Goal: Task Accomplishment & Management: Manage account settings

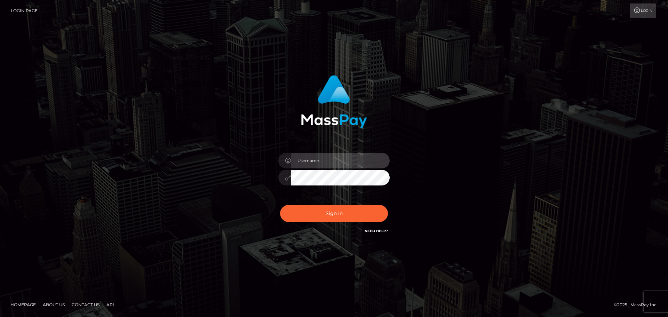
type input "leddyttv@gmail.com"
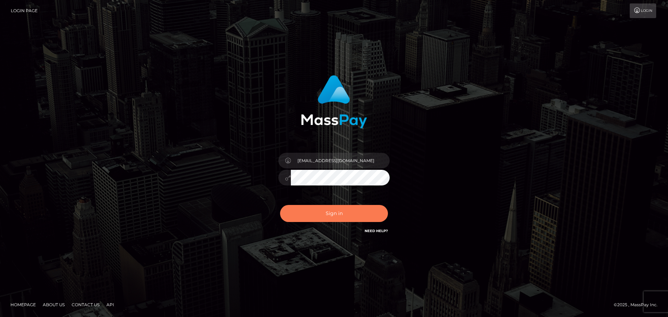
click at [336, 221] on button "Sign in" at bounding box center [334, 213] width 108 height 17
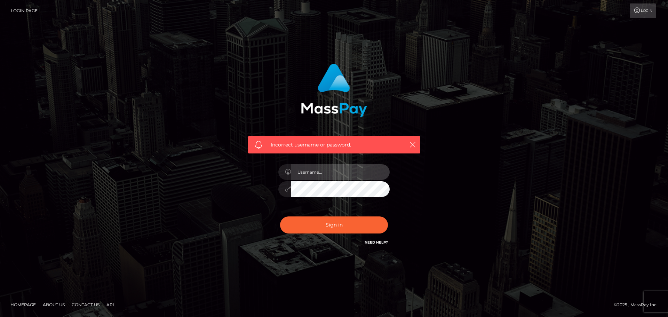
click at [334, 171] on input "text" at bounding box center [340, 172] width 99 height 16
type input "2002-10-10"
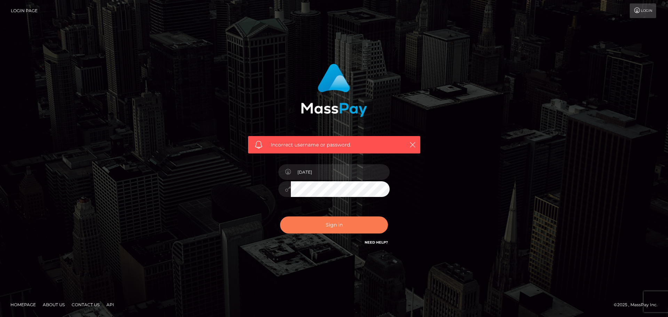
click at [349, 219] on button "Sign in" at bounding box center [334, 224] width 108 height 17
click at [388, 241] on div "Sign in Need Help?" at bounding box center [334, 227] width 122 height 31
click at [384, 240] on link "Need Help?" at bounding box center [376, 242] width 23 height 5
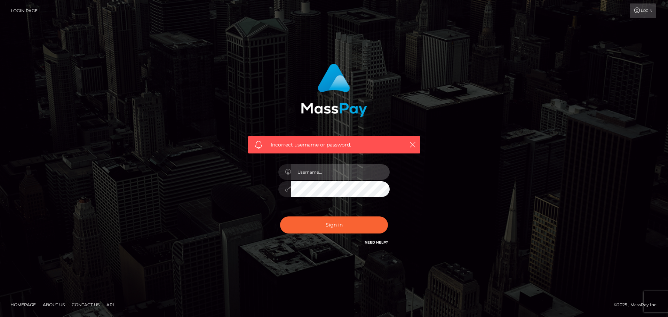
click at [335, 174] on input "text" at bounding box center [340, 172] width 99 height 16
type input "leddyttv@gmail.com"
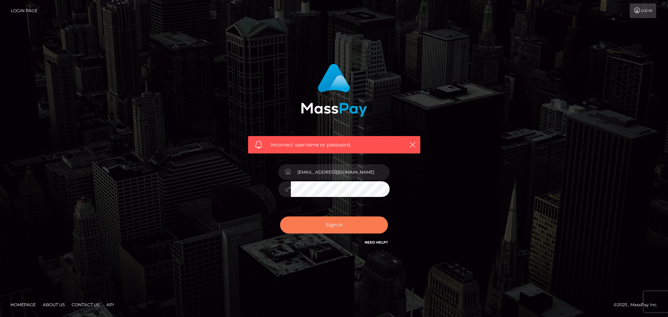
click at [316, 219] on button "Sign in" at bounding box center [334, 224] width 108 height 17
click at [490, 111] on div "Incorrect username or password." at bounding box center [334, 158] width 397 height 200
click at [633, 7] on link "Login" at bounding box center [643, 10] width 26 height 15
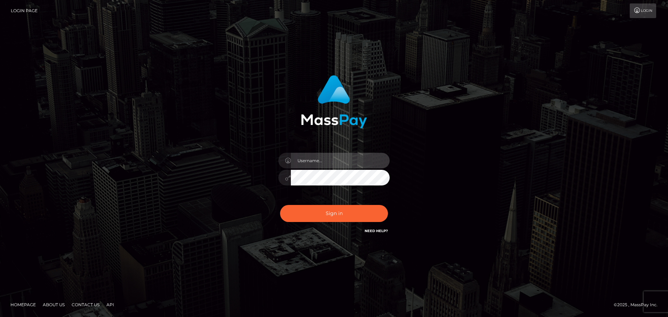
click at [341, 160] on input "text" at bounding box center [340, 161] width 99 height 16
type input "[EMAIL_ADDRESS][DOMAIN_NAME]"
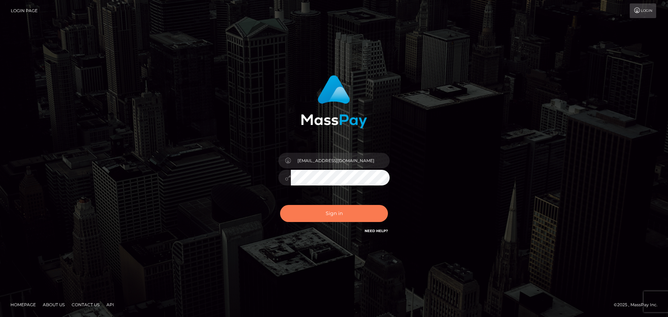
click at [335, 213] on button "Sign in" at bounding box center [334, 213] width 108 height 17
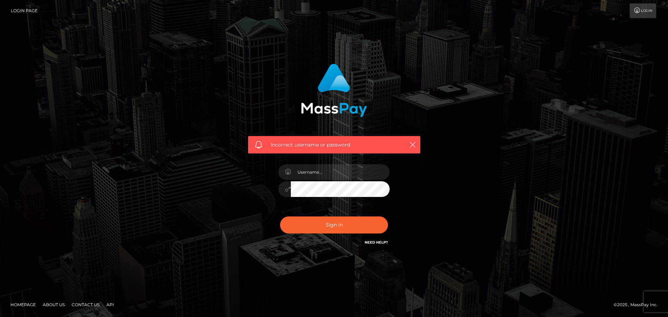
click at [379, 244] on link "Need Help?" at bounding box center [376, 242] width 23 height 5
click at [143, 57] on div "Incorrect username or password." at bounding box center [334, 158] width 668 height 304
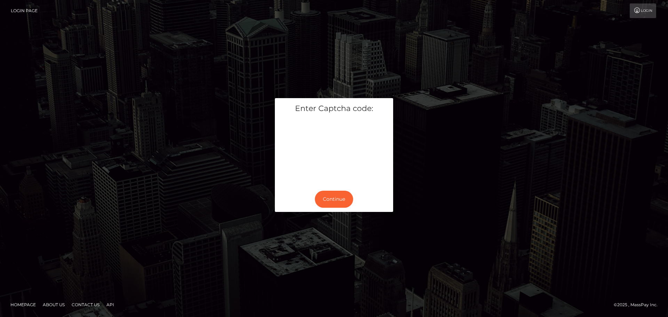
click at [324, 211] on div "Continue" at bounding box center [334, 199] width 118 height 25
click at [324, 196] on button "Continue" at bounding box center [334, 199] width 38 height 17
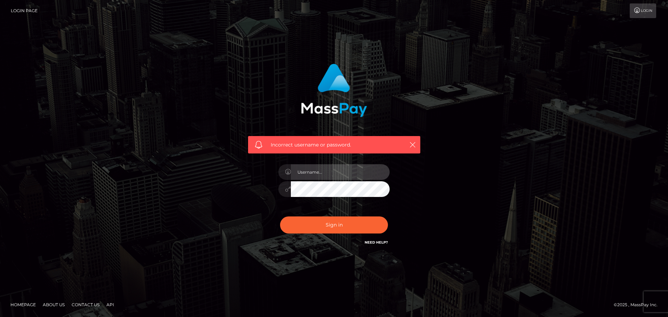
click at [324, 176] on input "text" at bounding box center [340, 172] width 99 height 16
type input "[EMAIL_ADDRESS][DOMAIN_NAME]"
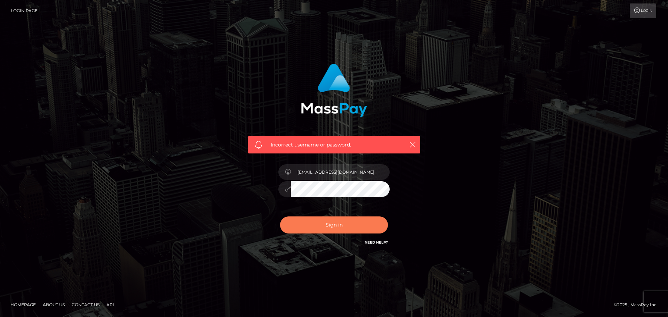
click at [332, 224] on button "Sign in" at bounding box center [334, 224] width 108 height 17
click at [378, 242] on link "Need Help?" at bounding box center [376, 242] width 23 height 5
click at [76, 304] on link "Contact Us" at bounding box center [85, 304] width 33 height 11
click at [84, 303] on link "Contact Us" at bounding box center [85, 304] width 33 height 11
click at [90, 304] on link "Contact Us" at bounding box center [85, 304] width 33 height 11
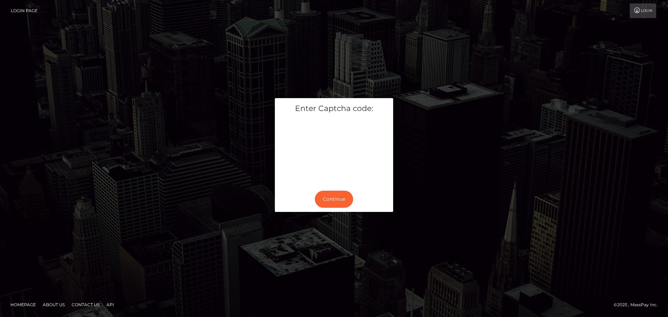
click at [89, 302] on link "Contact Us" at bounding box center [85, 304] width 33 height 11
click at [342, 211] on div "Continue" at bounding box center [334, 199] width 118 height 25
click at [341, 203] on button "Continue" at bounding box center [334, 199] width 38 height 17
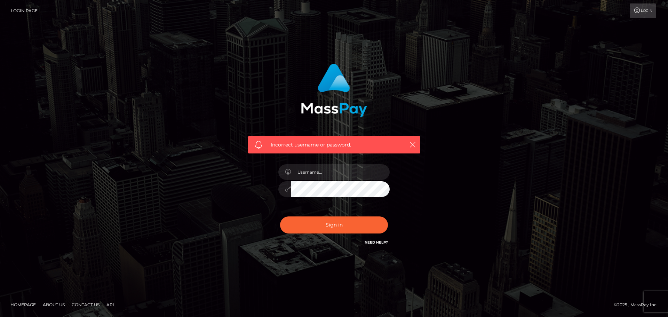
click at [26, 8] on link "Login Page" at bounding box center [24, 10] width 27 height 15
